Goal: Task Accomplishment & Management: Use online tool/utility

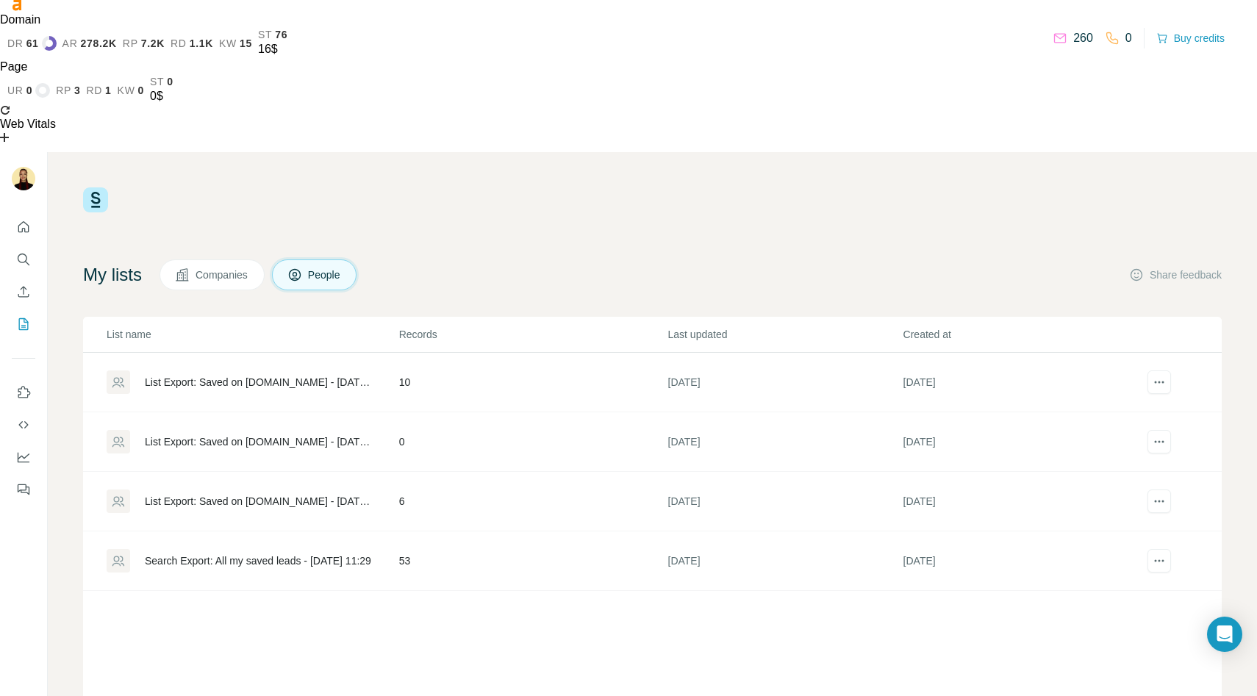
click at [245, 489] on div "List Export: Saved on LinkedIn.com - 23/04/2025 12:24" at bounding box center [252, 501] width 291 height 24
click at [300, 553] on div "Search Export: All my saved leads - 23/04/2025 11:29" at bounding box center [258, 560] width 226 height 15
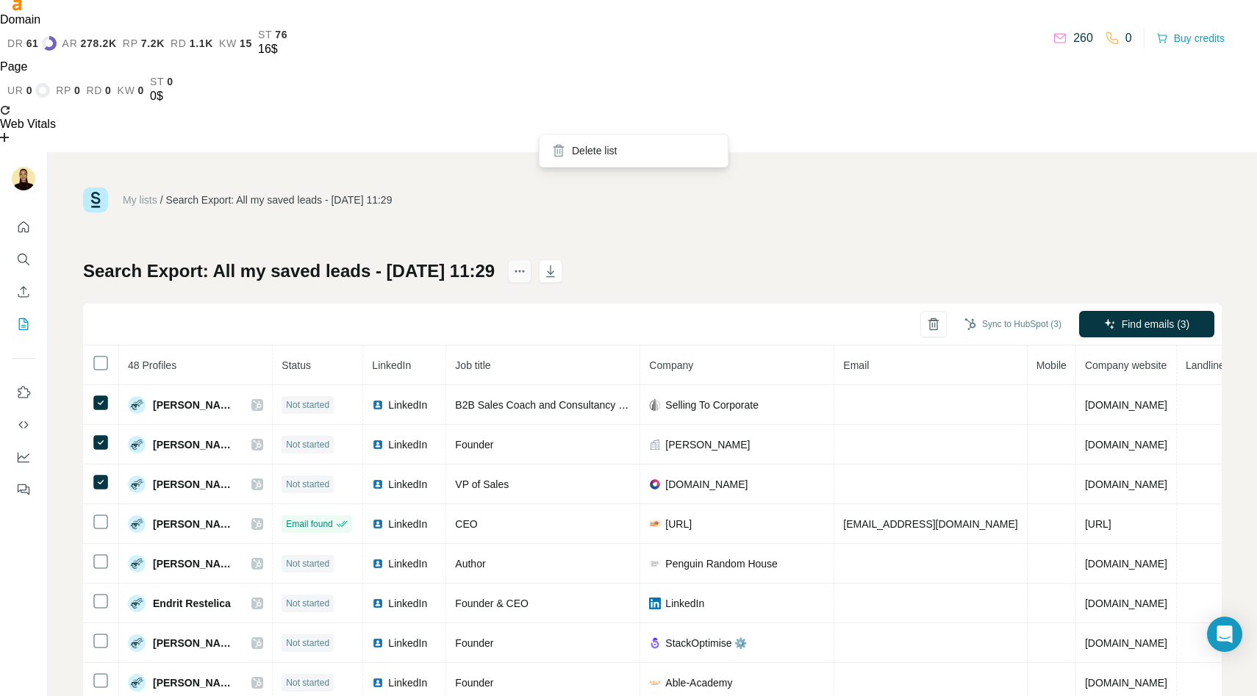
click at [527, 264] on icon "actions" at bounding box center [519, 271] width 15 height 15
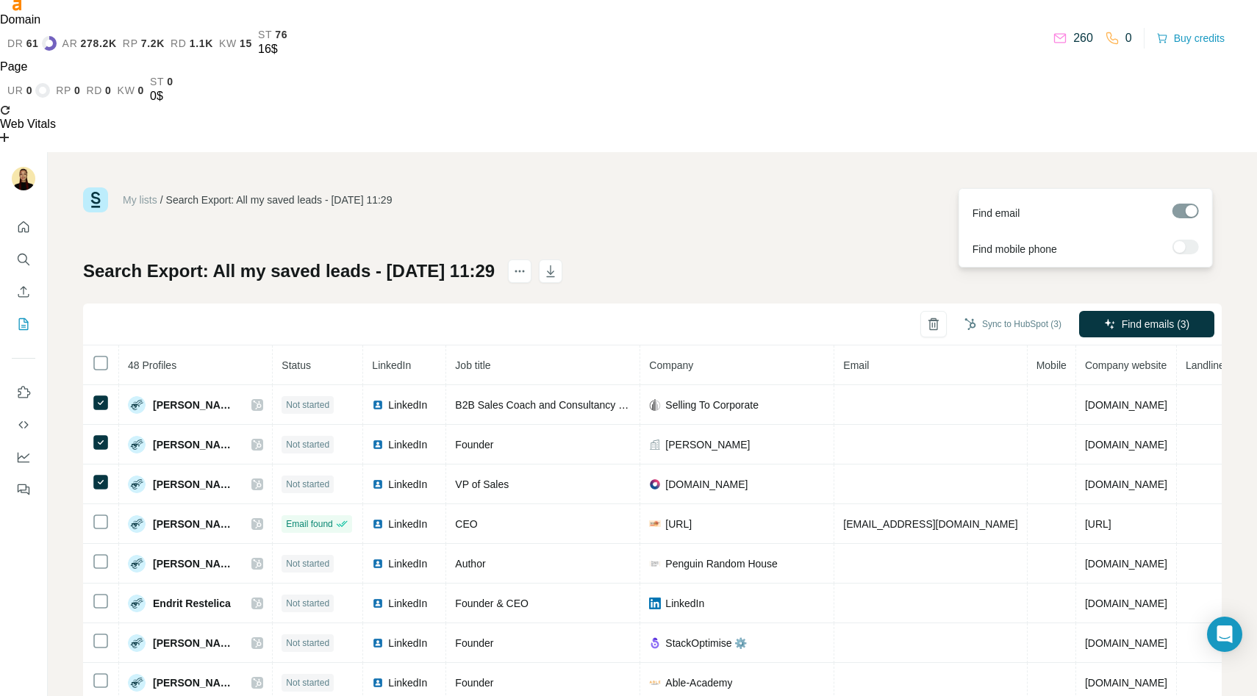
click at [1191, 243] on div at bounding box center [1185, 247] width 26 height 15
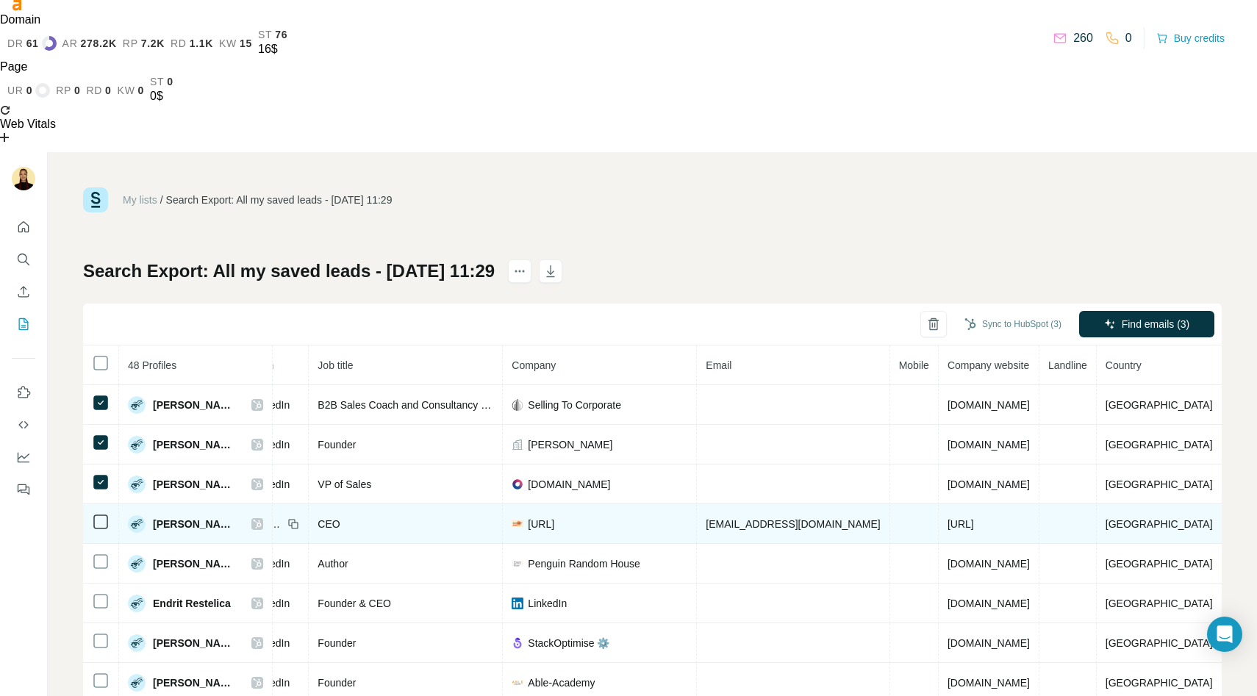
scroll to position [57, 108]
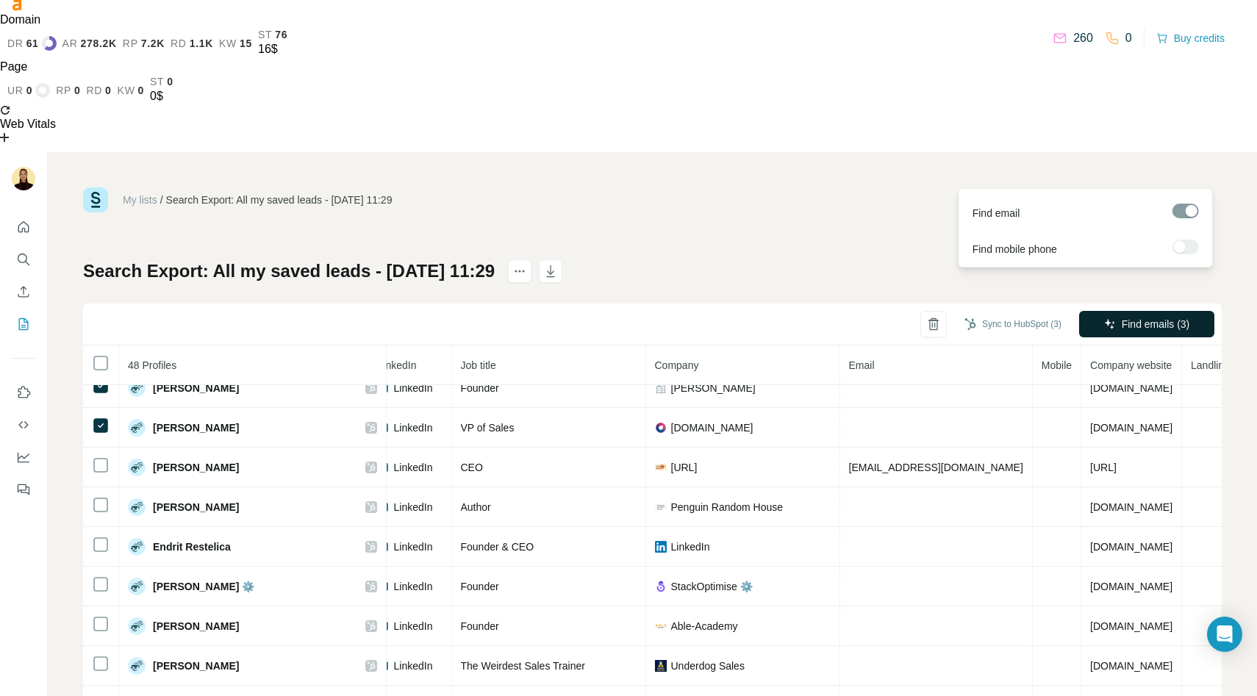
click at [1133, 317] on span "Find emails (3)" at bounding box center [1156, 324] width 68 height 15
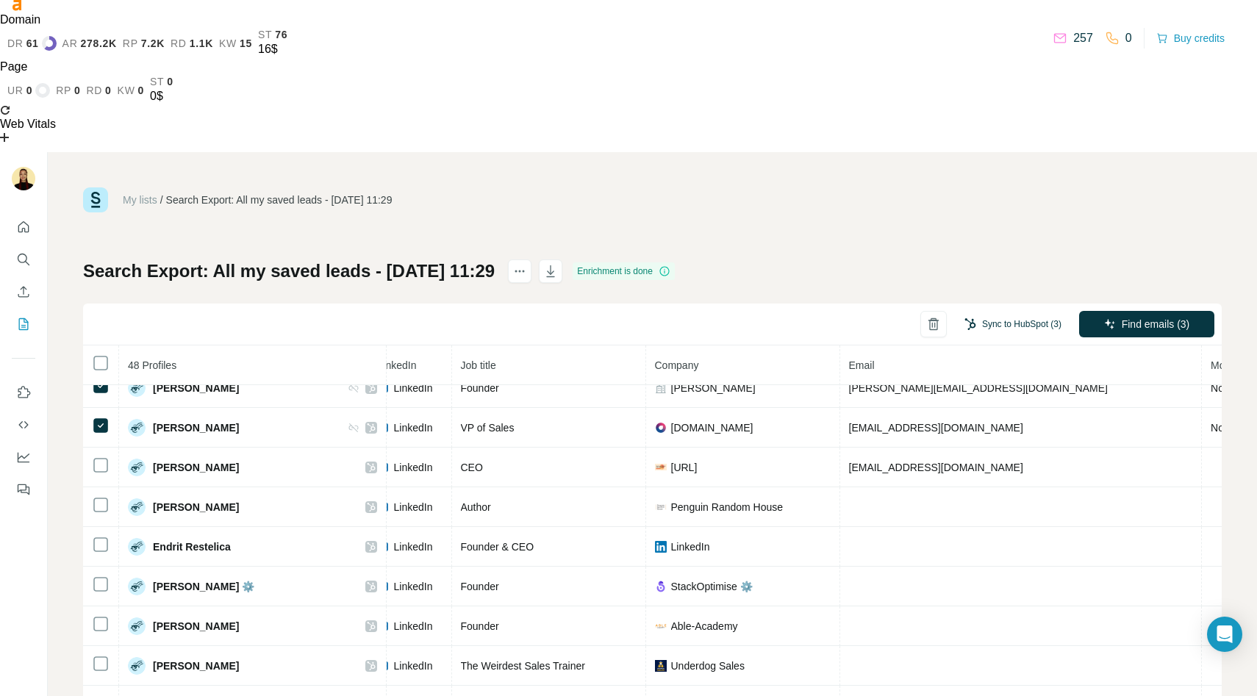
click at [1017, 313] on button "Sync to HubSpot (3)" at bounding box center [1013, 324] width 118 height 22
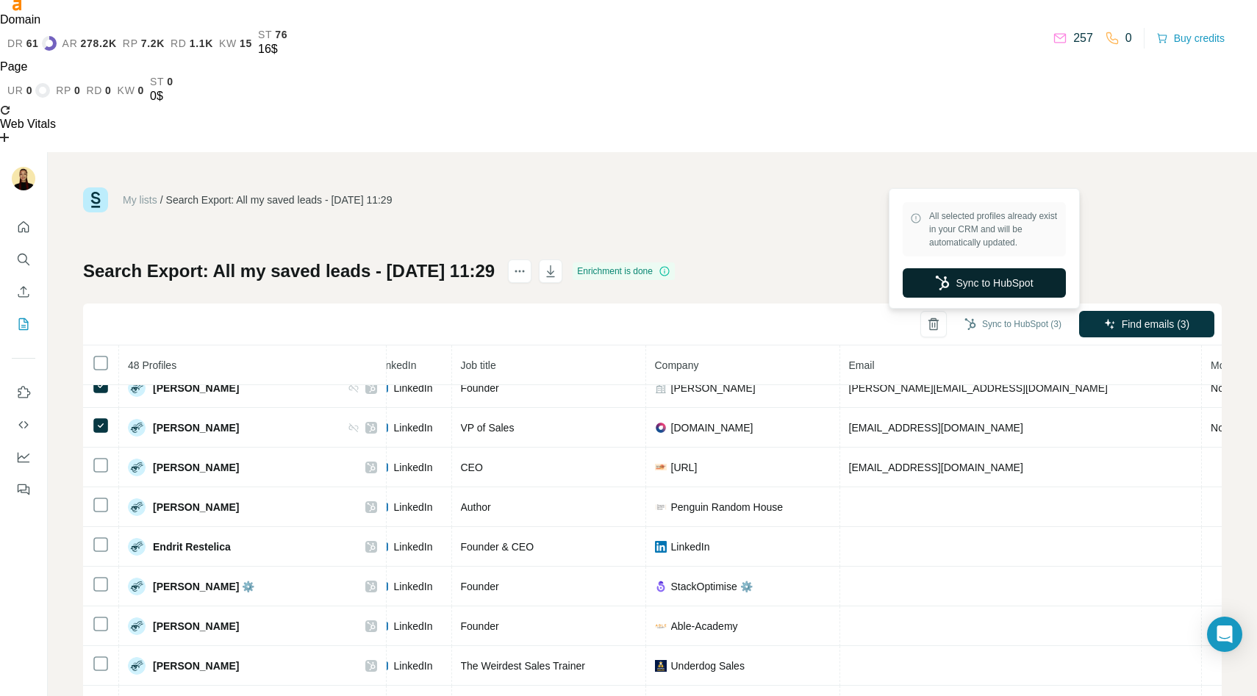
click at [983, 276] on button "Sync to HubSpot" at bounding box center [984, 282] width 163 height 29
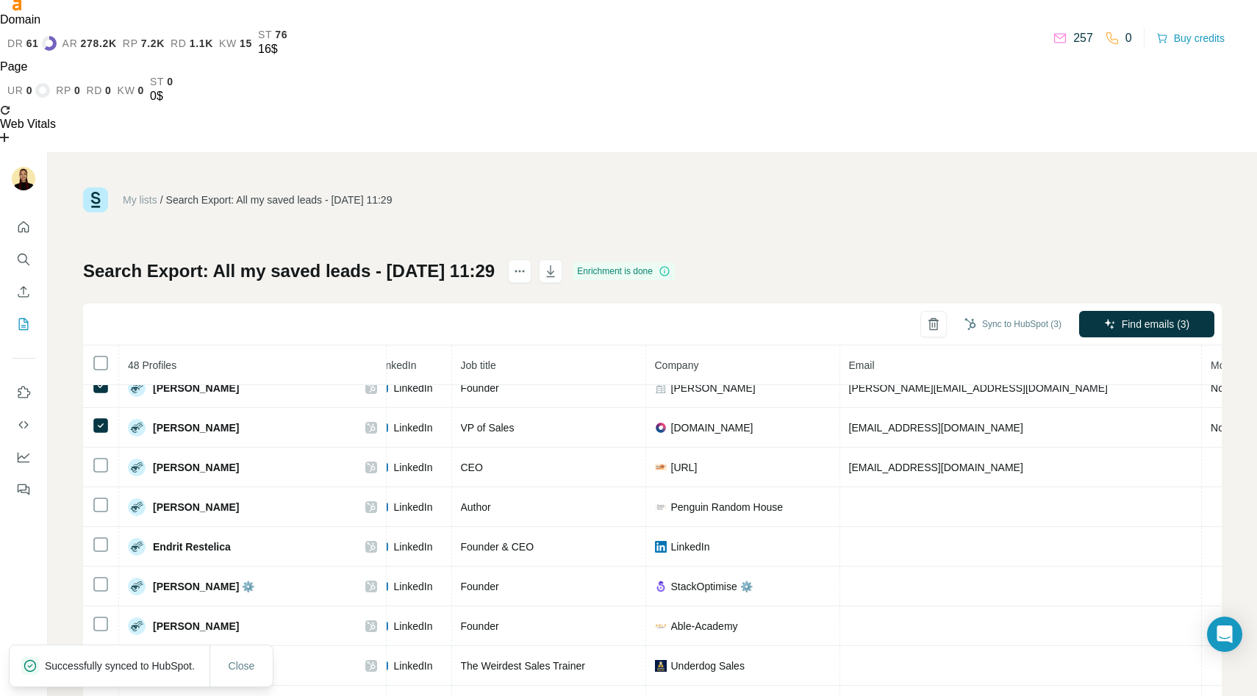
scroll to position [51, 158]
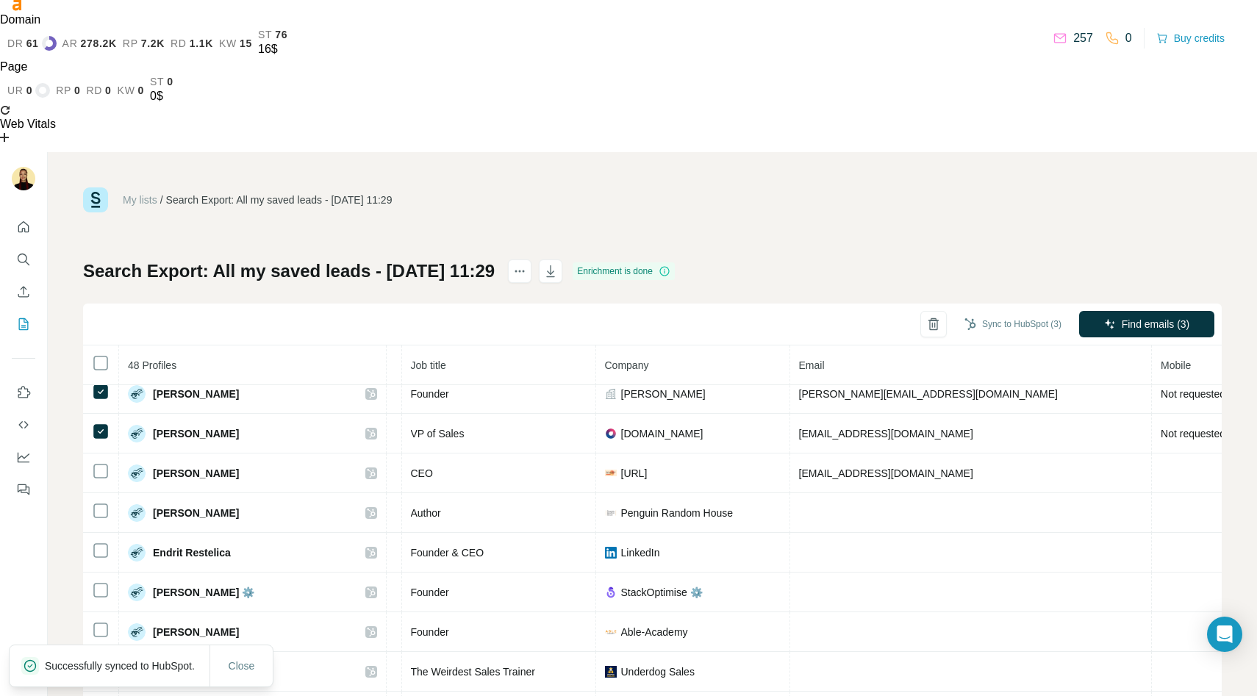
click at [68, 659] on p "Successfully synced to HubSpot." at bounding box center [126, 666] width 162 height 15
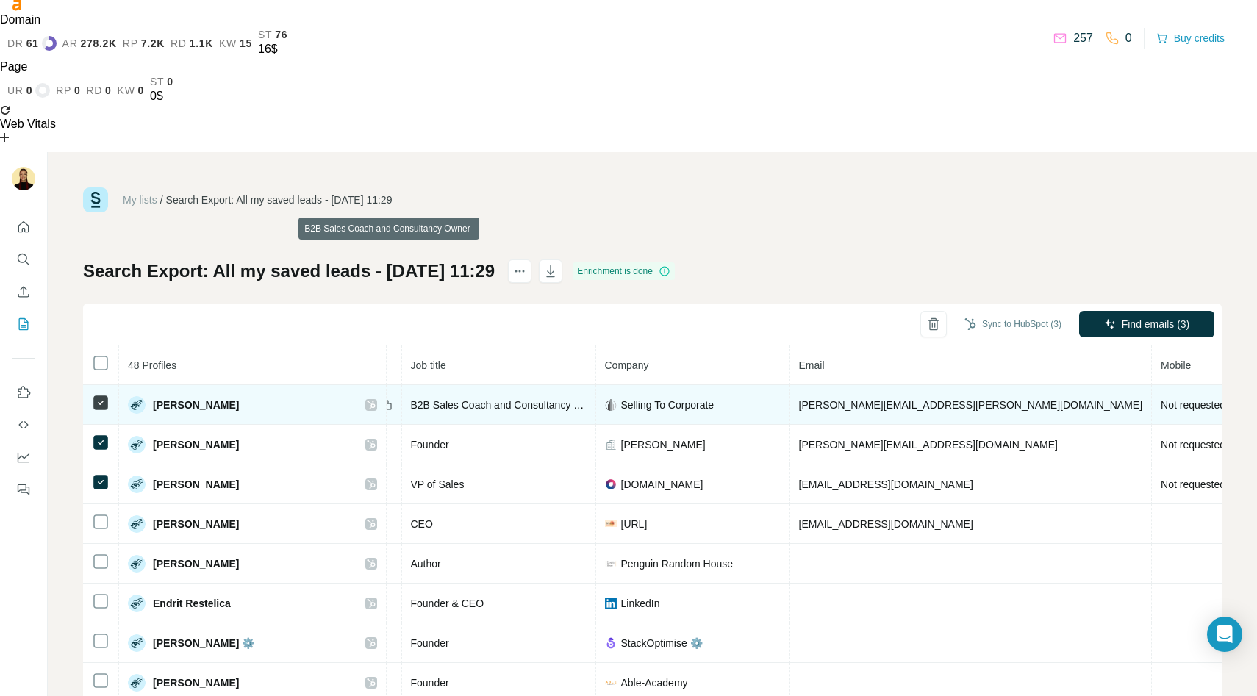
scroll to position [0, 0]
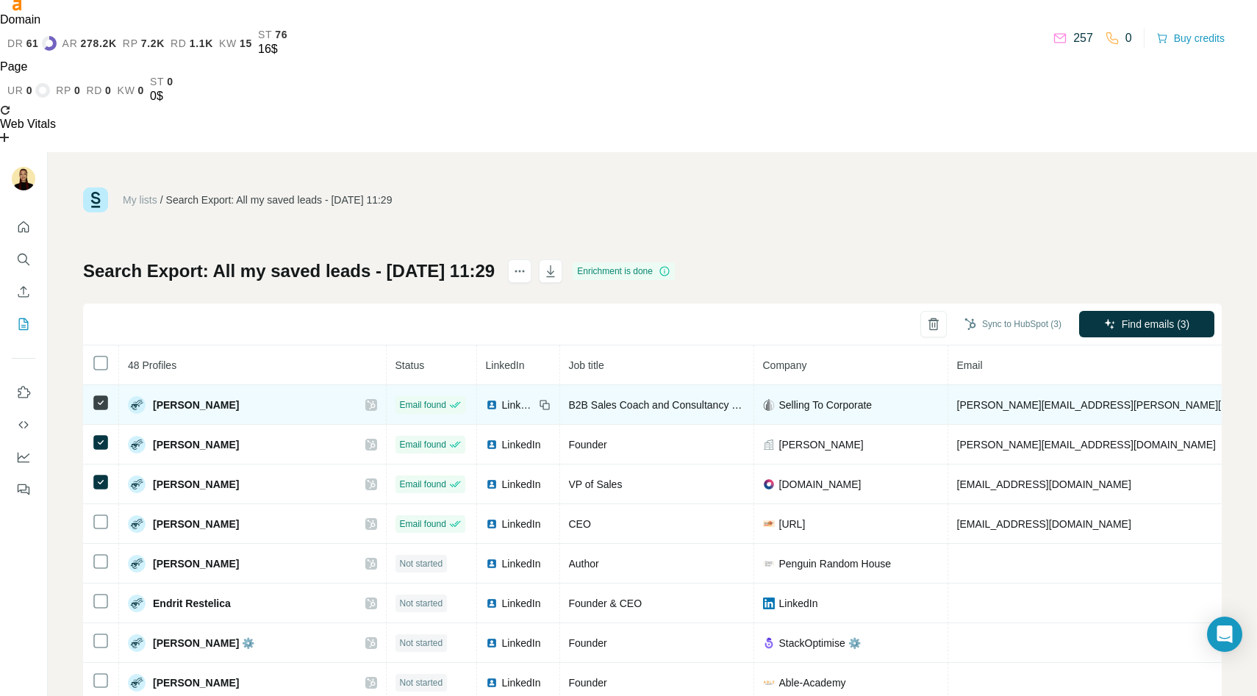
click at [502, 398] on span "LinkedIn" at bounding box center [518, 405] width 32 height 15
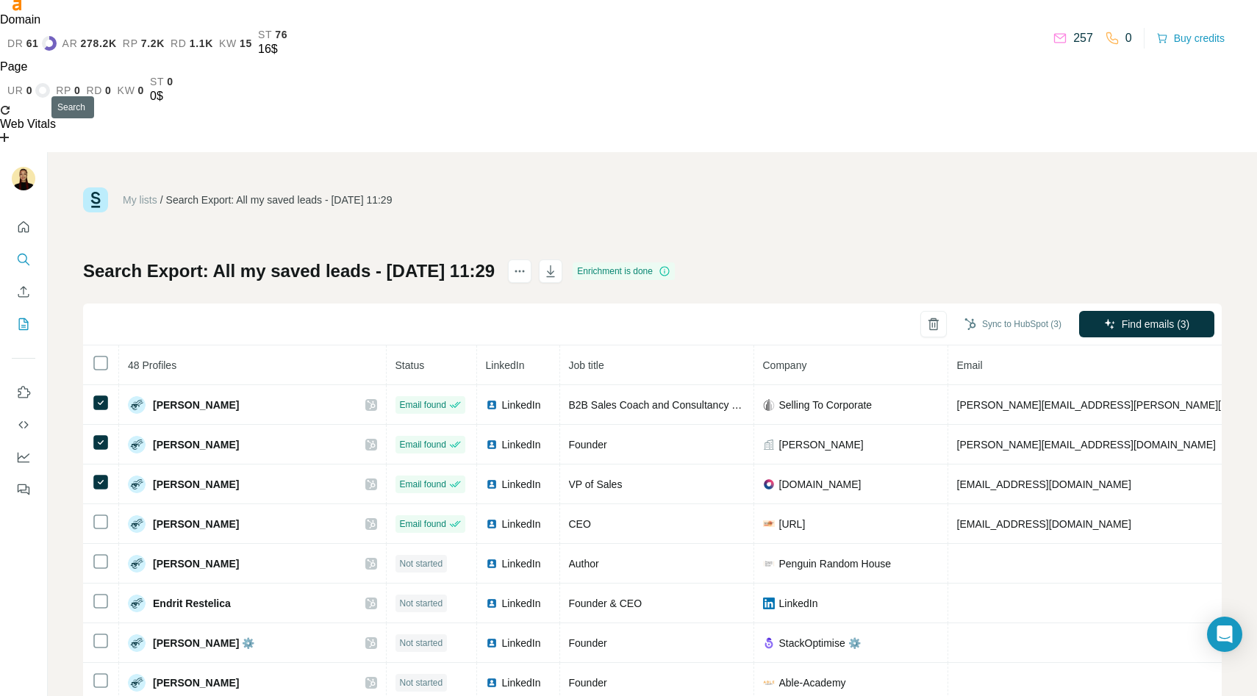
click at [23, 254] on icon "Search" at bounding box center [23, 259] width 10 height 10
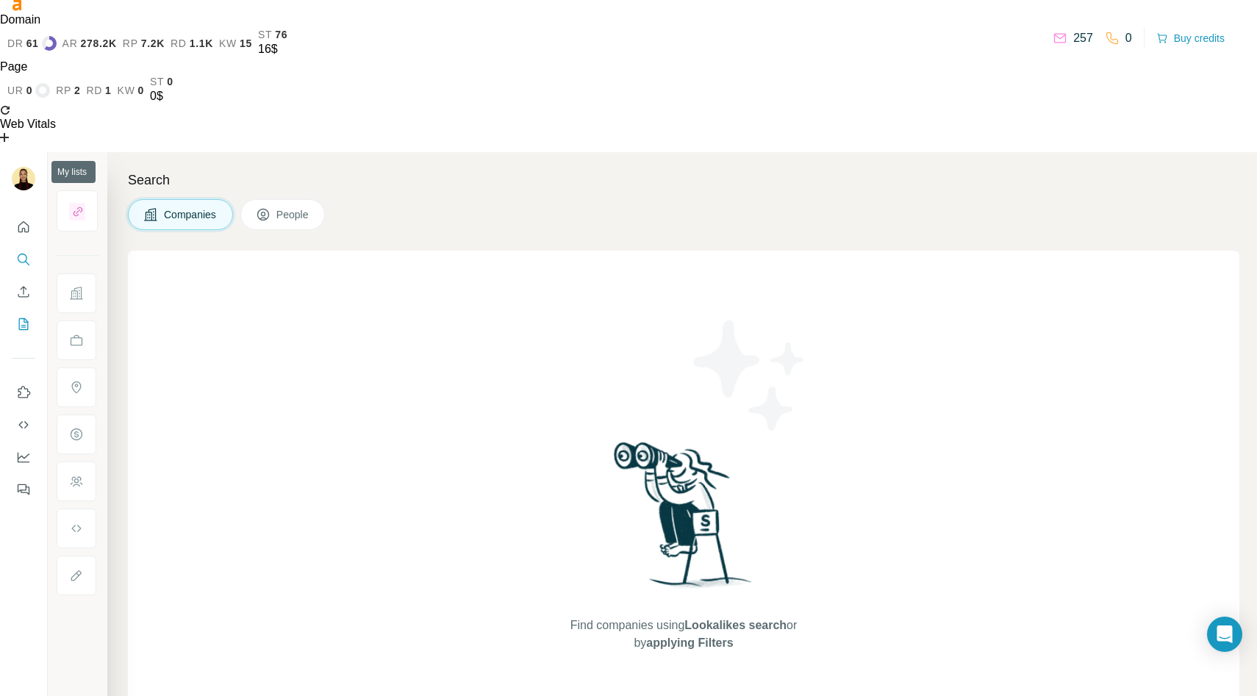
click at [22, 317] on icon "My lists" at bounding box center [23, 324] width 15 height 15
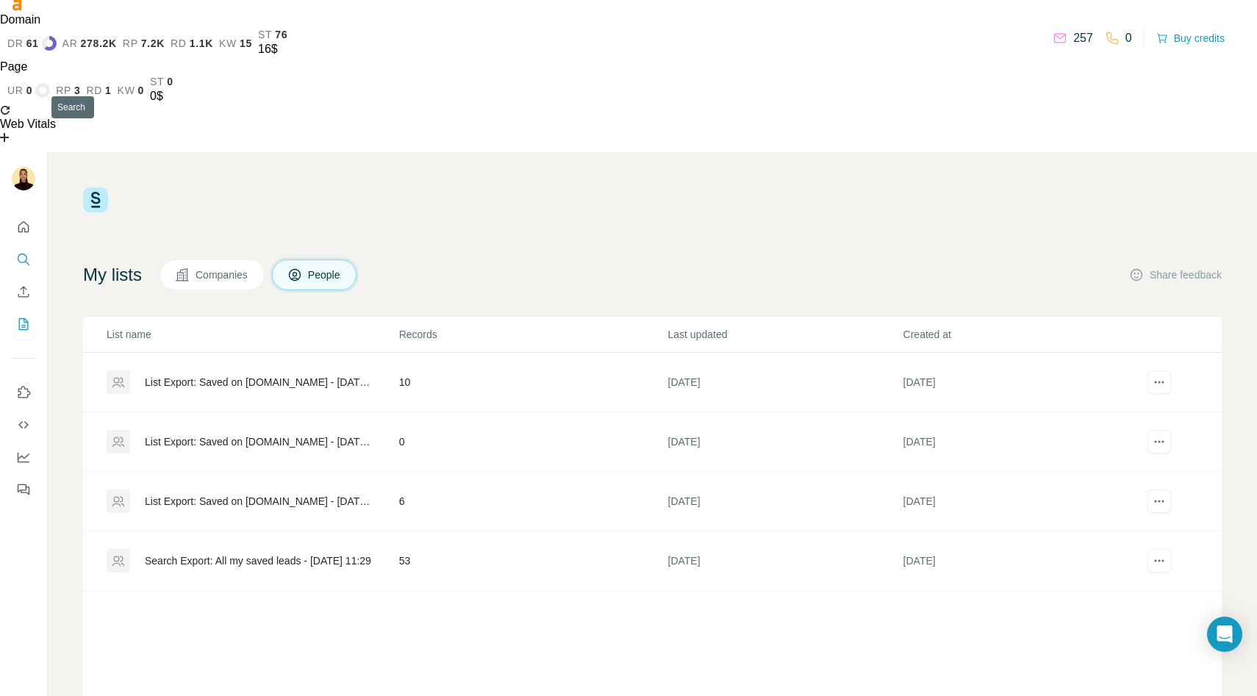
click at [26, 254] on icon "Search" at bounding box center [23, 259] width 10 height 10
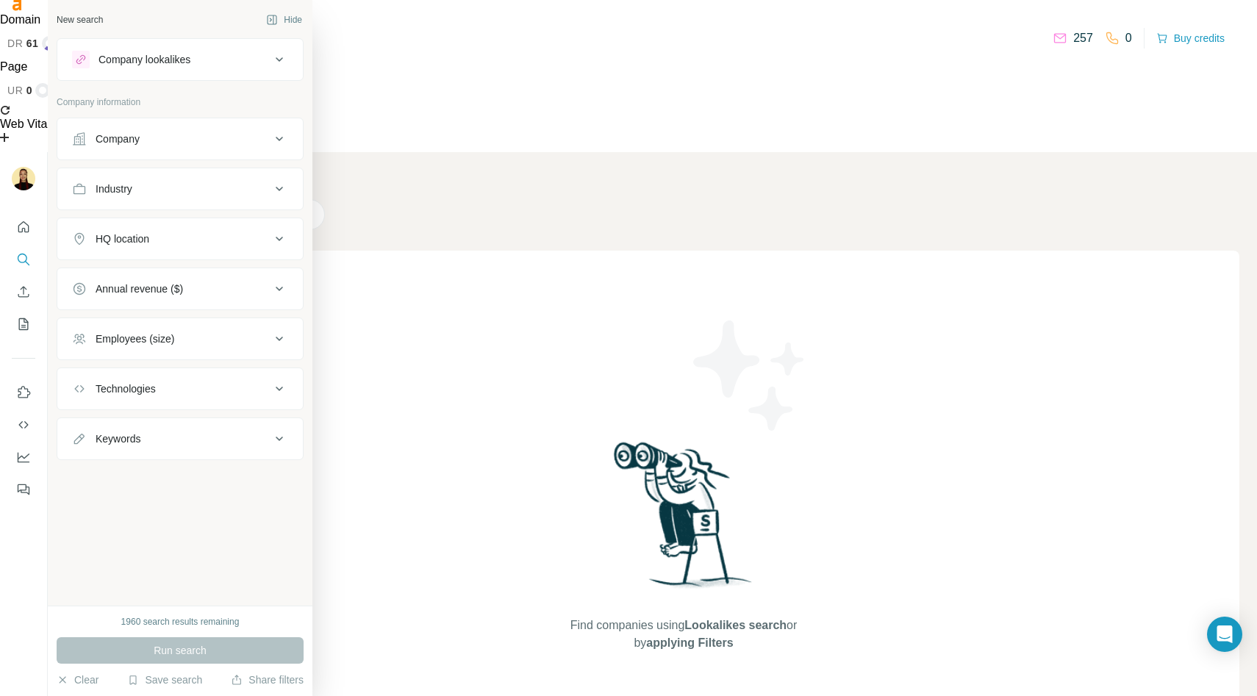
click at [132, 138] on div "Company" at bounding box center [118, 139] width 44 height 15
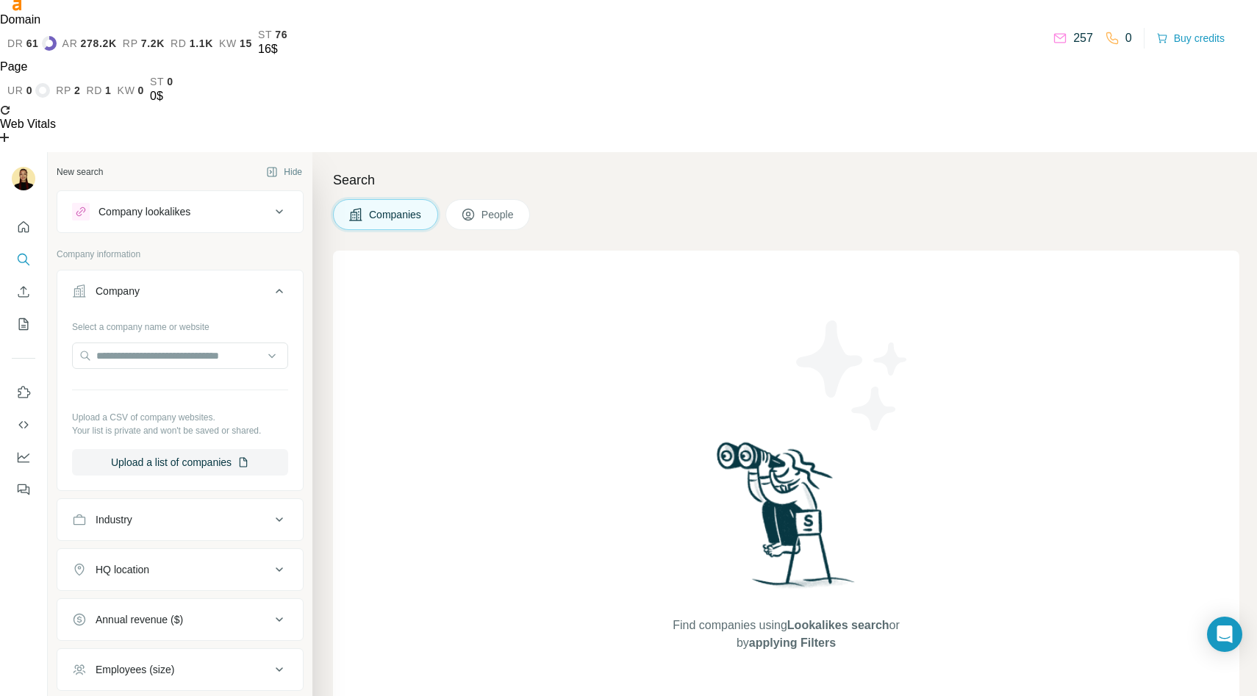
click at [184, 512] on div "Industry" at bounding box center [171, 519] width 198 height 15
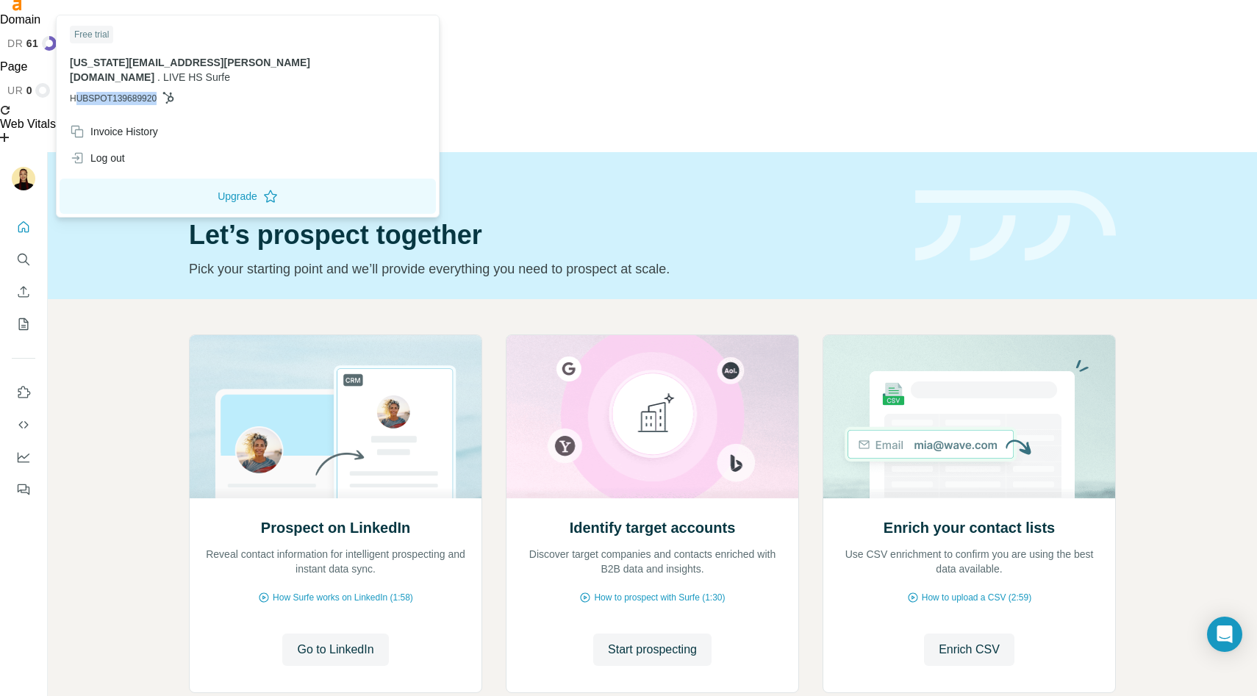
drag, startPoint x: 157, startPoint y: 85, endPoint x: 75, endPoint y: 81, distance: 82.4
click at [75, 92] on span "HUBSPOT139689920" at bounding box center [113, 98] width 87 height 13
